Goal: Entertainment & Leisure: Consume media (video, audio)

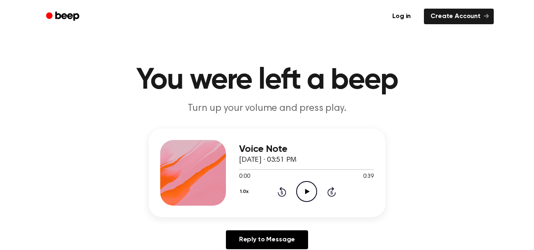
click at [308, 190] on icon "Play Audio" at bounding box center [306, 191] width 21 height 21
click at [309, 189] on icon "Play Audio" at bounding box center [306, 191] width 21 height 21
click at [301, 191] on icon "Pause Audio" at bounding box center [306, 191] width 21 height 21
